Goal: Communication & Community: Participate in discussion

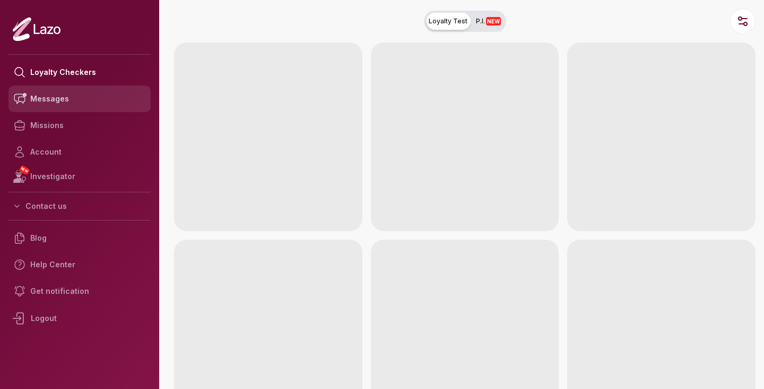
click at [88, 91] on link "Messages" at bounding box center [79, 98] width 142 height 27
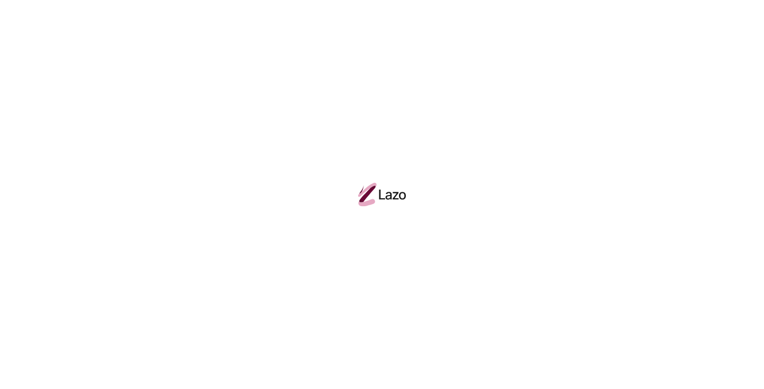
click at [79, 95] on div at bounding box center [382, 194] width 764 height 389
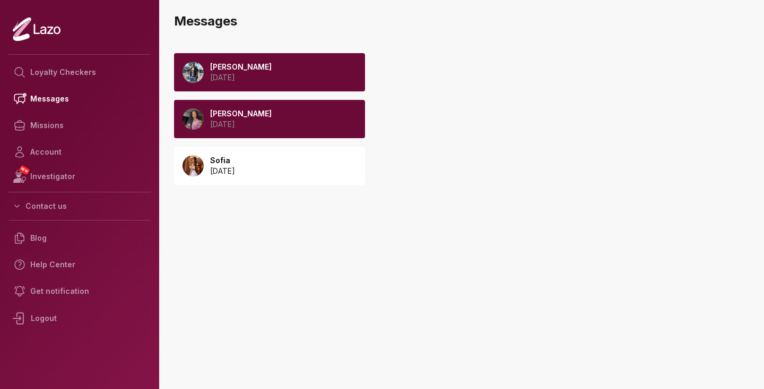
click at [236, 71] on p "[PERSON_NAME]" at bounding box center [241, 67] width 62 height 11
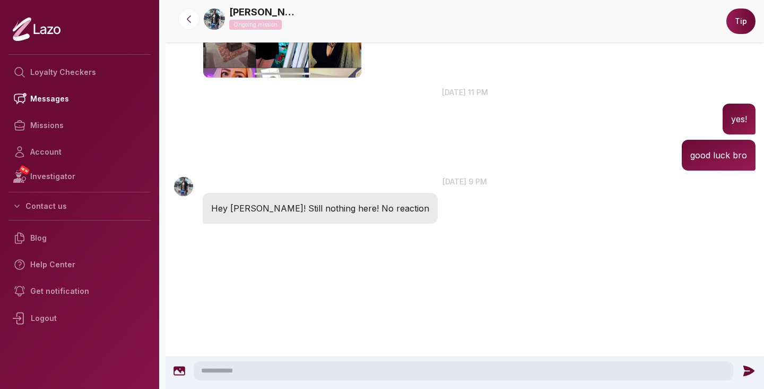
scroll to position [780, 0]
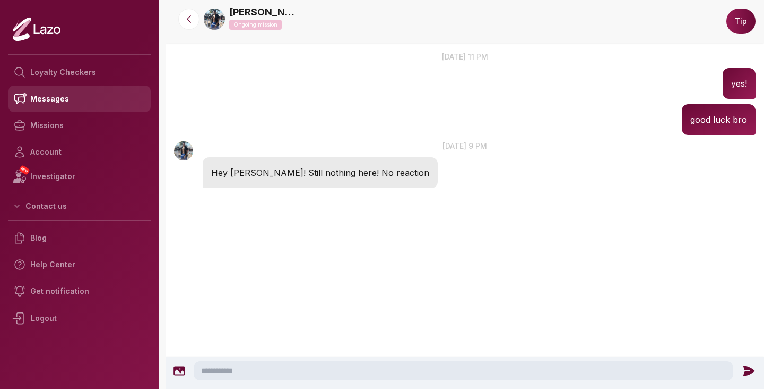
click at [60, 103] on link "Messages" at bounding box center [79, 98] width 142 height 27
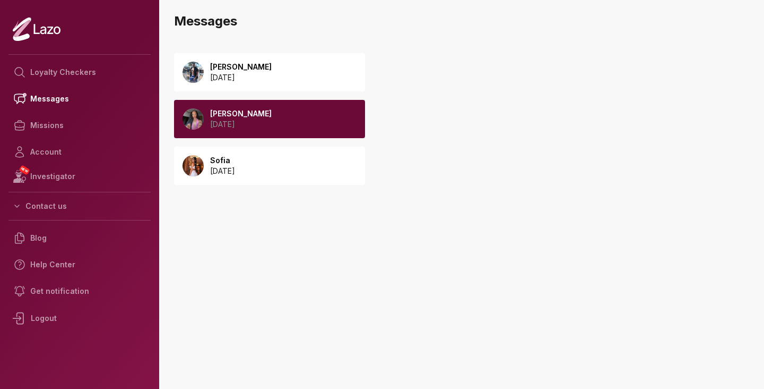
click at [245, 122] on p "2025 September 24" at bounding box center [241, 124] width 62 height 11
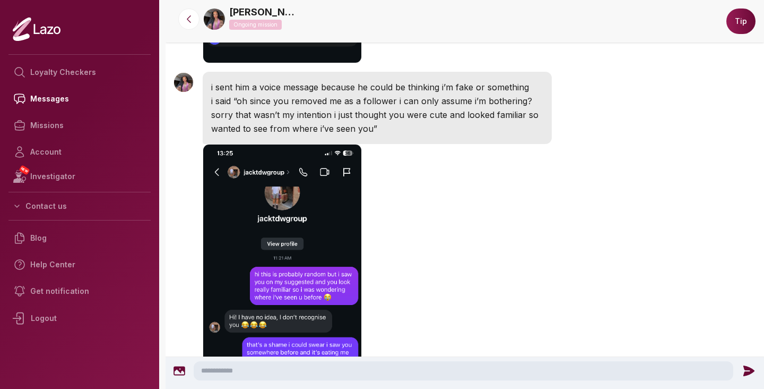
scroll to position [1407, 0]
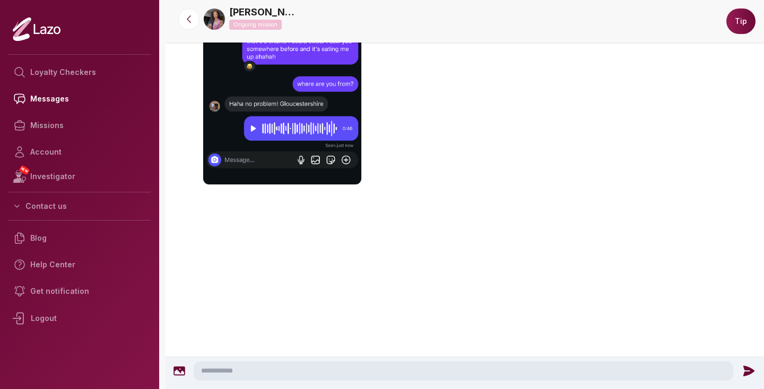
click at [369, 377] on textarea at bounding box center [464, 370] width 540 height 19
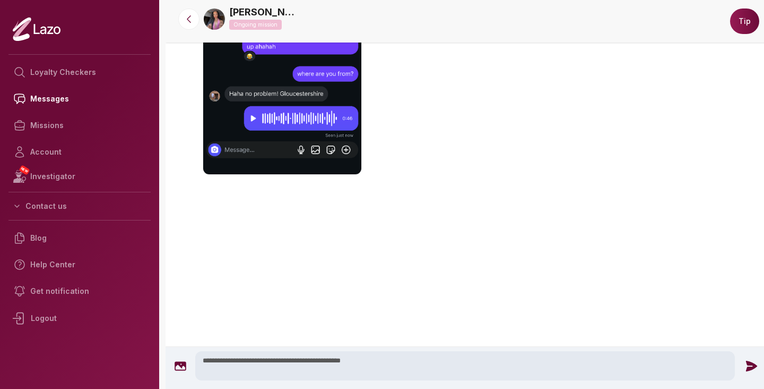
type textarea "**********"
click at [754, 367] on icon at bounding box center [752, 366] width 14 height 14
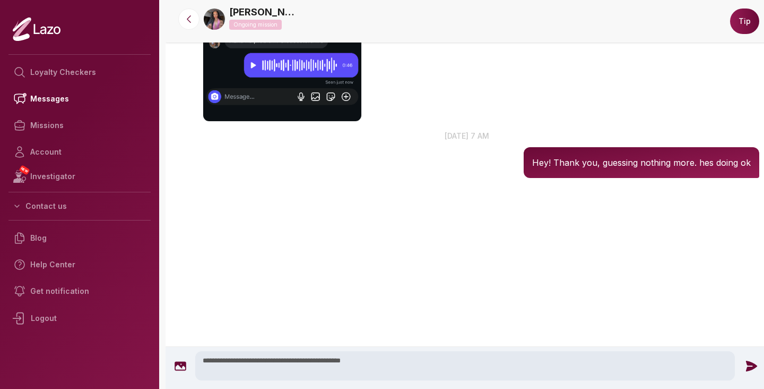
scroll to position [1347, 0]
